Goal: Task Accomplishment & Management: Complete application form

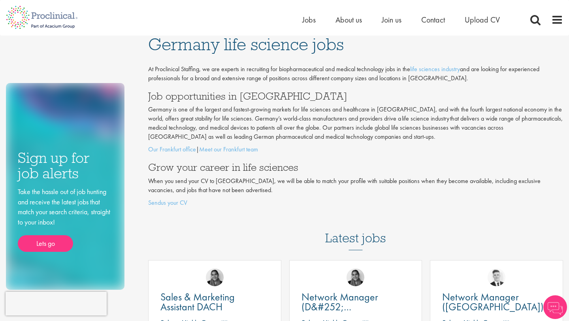
click at [477, 26] on div "Home Jobs About us Join us Contact Upload CV" at bounding box center [412, 22] width 218 height 16
click at [477, 17] on span "Upload CV" at bounding box center [482, 20] width 35 height 10
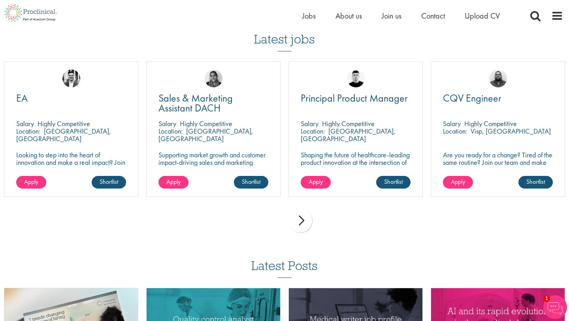
scroll to position [539, 0]
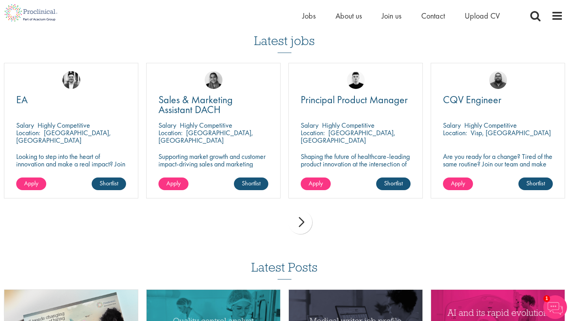
click at [306, 218] on div "next" at bounding box center [301, 222] width 24 height 24
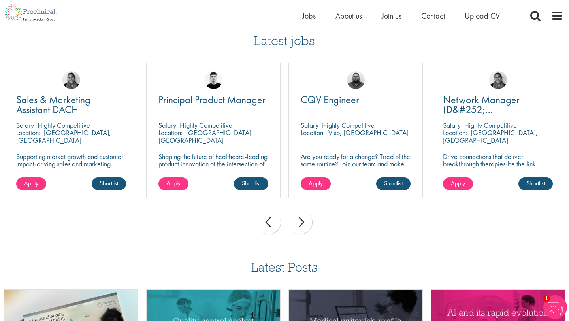
click at [306, 218] on div "next" at bounding box center [301, 222] width 24 height 24
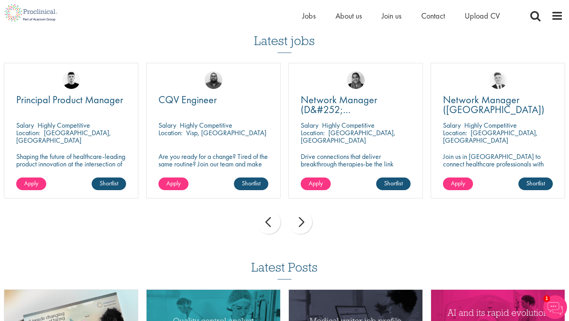
click at [306, 218] on div "next" at bounding box center [301, 222] width 24 height 24
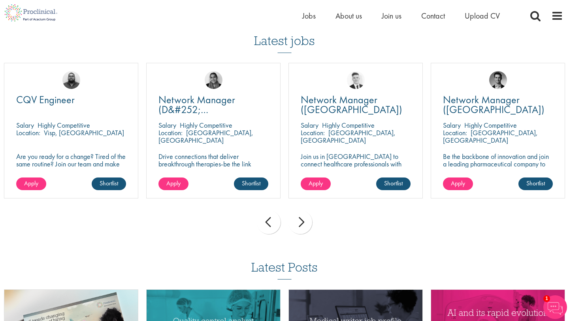
click at [306, 218] on div "next" at bounding box center [301, 222] width 24 height 24
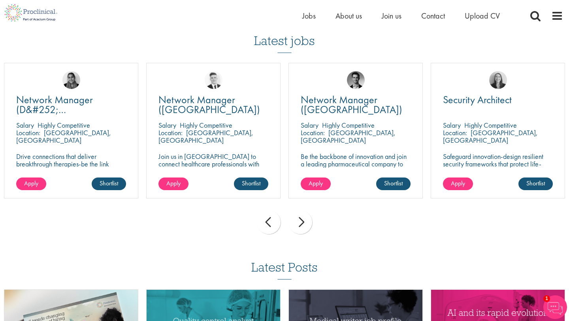
click at [306, 218] on div "next" at bounding box center [301, 222] width 24 height 24
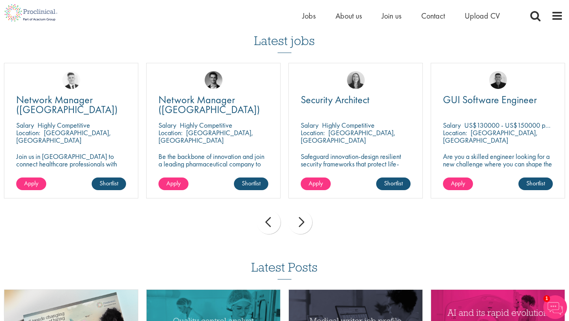
click at [306, 218] on div "next" at bounding box center [301, 222] width 24 height 24
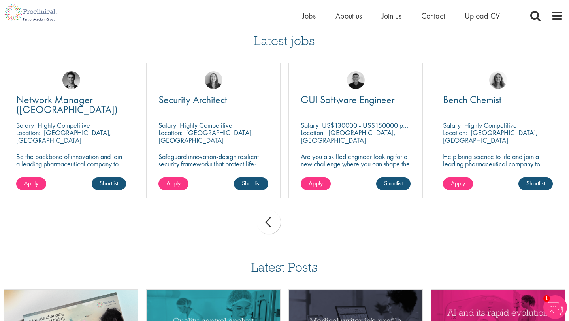
click at [306, 218] on div "prev next" at bounding box center [284, 223] width 569 height 34
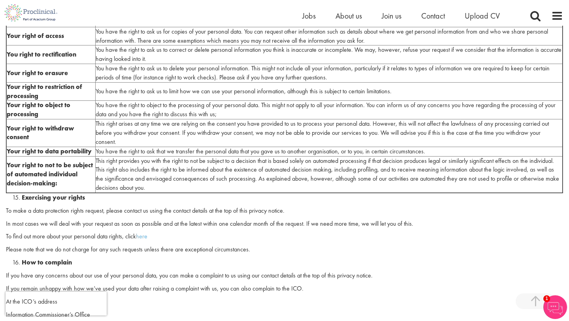
scroll to position [1884, 0]
